Goal: Find specific page/section: Find specific page/section

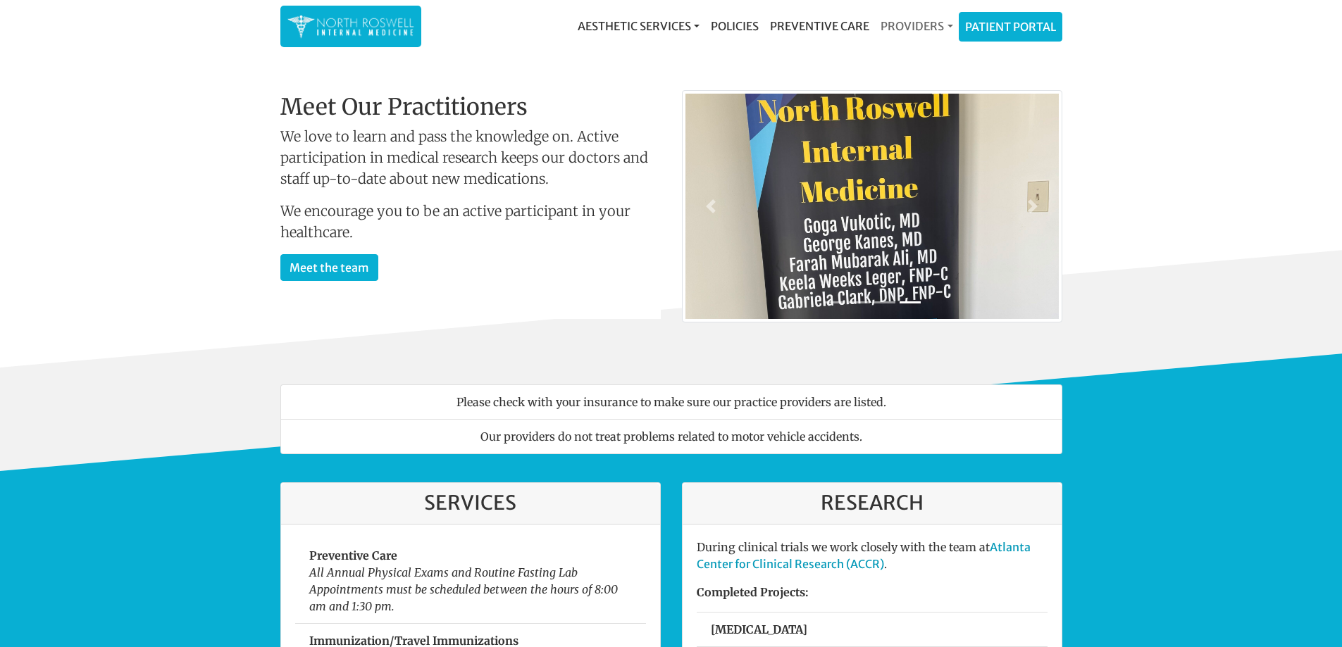
click at [908, 30] on link "Providers" at bounding box center [916, 26] width 83 height 28
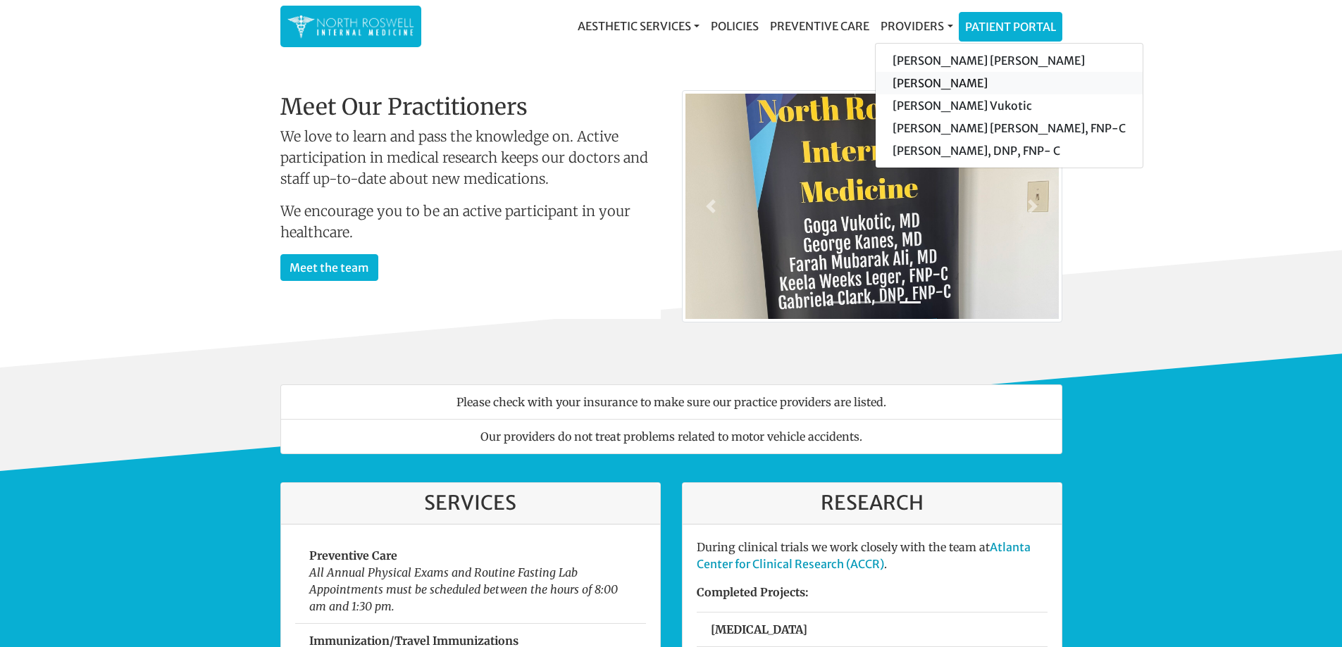
click at [918, 84] on link "[PERSON_NAME]" at bounding box center [1008, 83] width 267 height 23
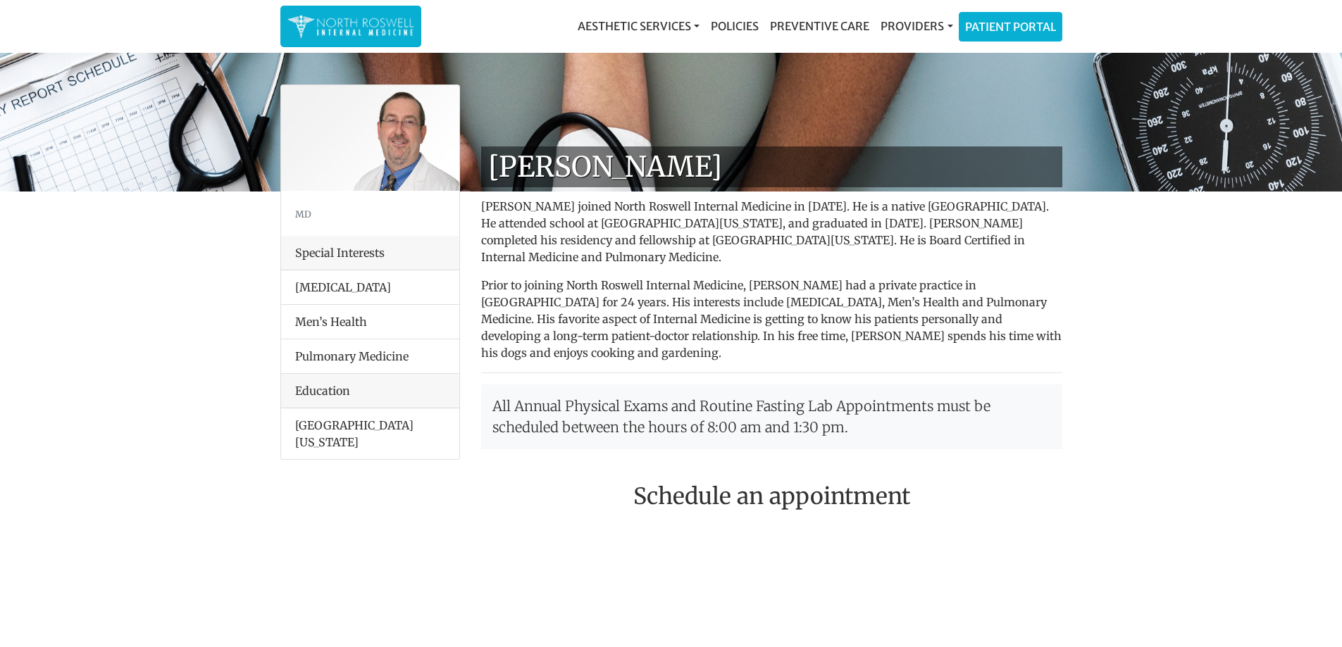
drag, startPoint x: 1330, startPoint y: 70, endPoint x: 920, endPoint y: -56, distance: 428.9
drag, startPoint x: 920, startPoint y: -56, endPoint x: 1109, endPoint y: 548, distance: 633.1
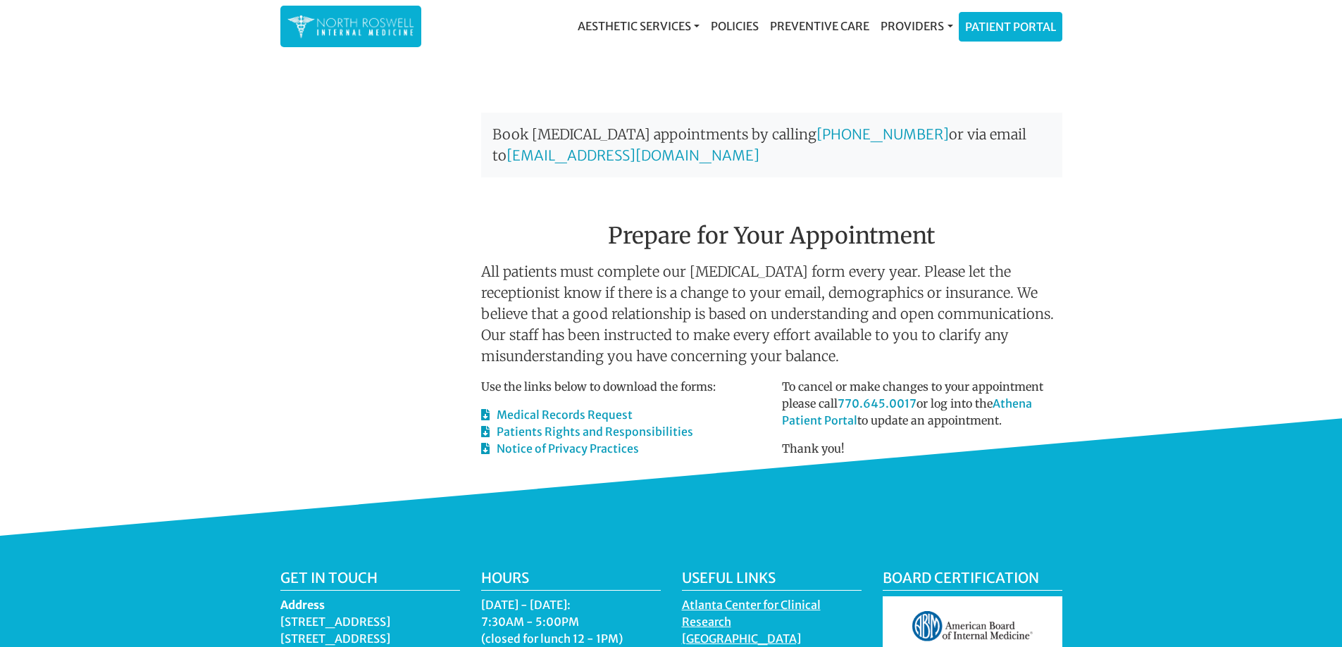
scroll to position [806, 0]
